Goal: Information Seeking & Learning: Understand process/instructions

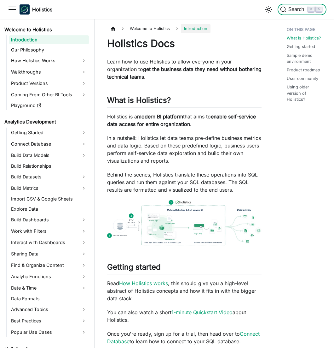
click at [292, 11] on span "Search" at bounding box center [298, 10] width 22 height 6
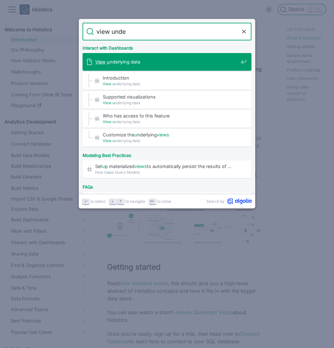
type input "view under"
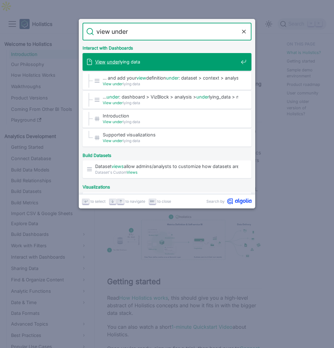
click at [174, 60] on span "View under lying data" at bounding box center [166, 62] width 143 height 6
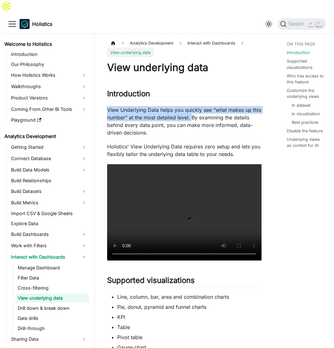
drag, startPoint x: 107, startPoint y: 95, endPoint x: 193, endPoint y: 102, distance: 86.8
click at [193, 106] on p "View Underlying Data helps you quickly see “what makes up this number” at the m…" at bounding box center [184, 121] width 155 height 30
copy p "View Underlying Data helps you quickly see “what makes up this number” at the m…"
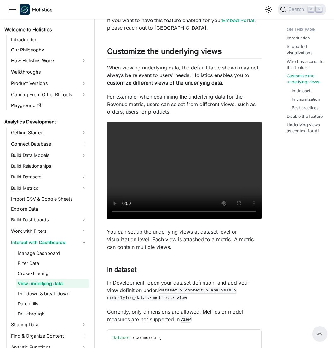
scroll to position [438, 0]
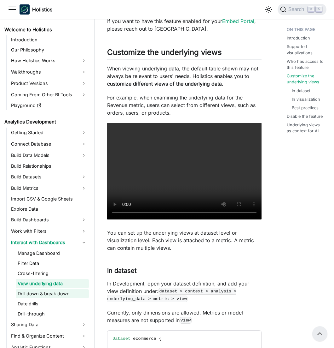
click at [30, 292] on link "Drill down & break down" at bounding box center [52, 293] width 73 height 9
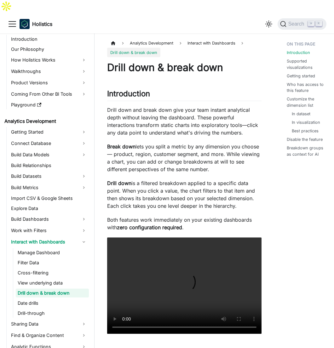
scroll to position [16, 0]
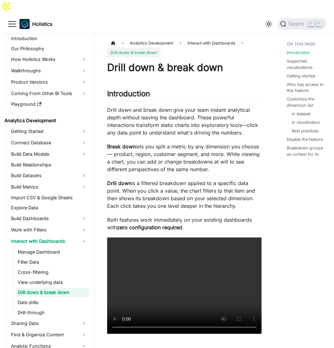
click at [131, 117] on p "Drill down and break down give your team instant analytical depth without leavi…" at bounding box center [184, 121] width 155 height 30
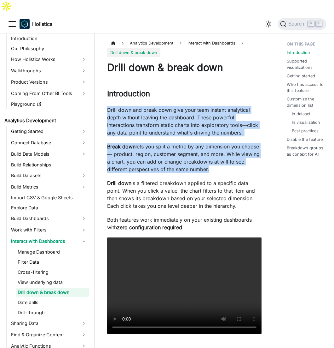
drag, startPoint x: 108, startPoint y: 94, endPoint x: 212, endPoint y: 158, distance: 122.1
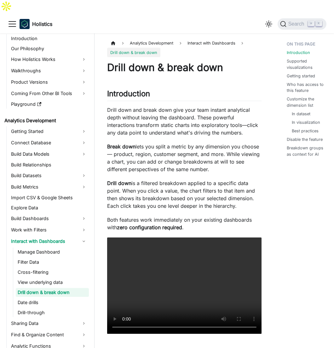
click at [218, 216] on p "Both features work immediately on your existing dashboards with zero configurat…" at bounding box center [184, 223] width 155 height 15
drag, startPoint x: 220, startPoint y: 217, endPoint x: 109, endPoint y: 92, distance: 166.7
